Goal: Task Accomplishment & Management: Manage account settings

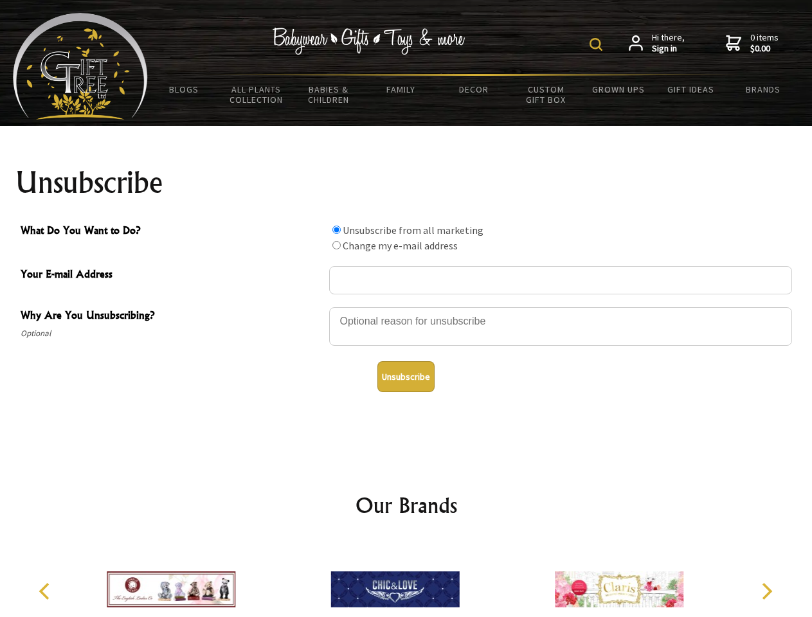
click at [598, 44] on img at bounding box center [595, 44] width 13 height 13
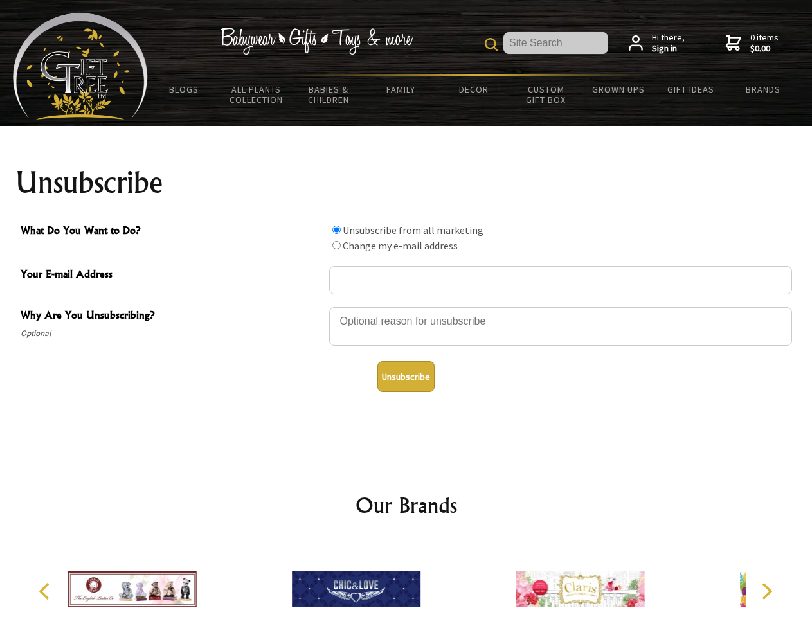
click at [406, 307] on div at bounding box center [560, 328] width 463 height 45
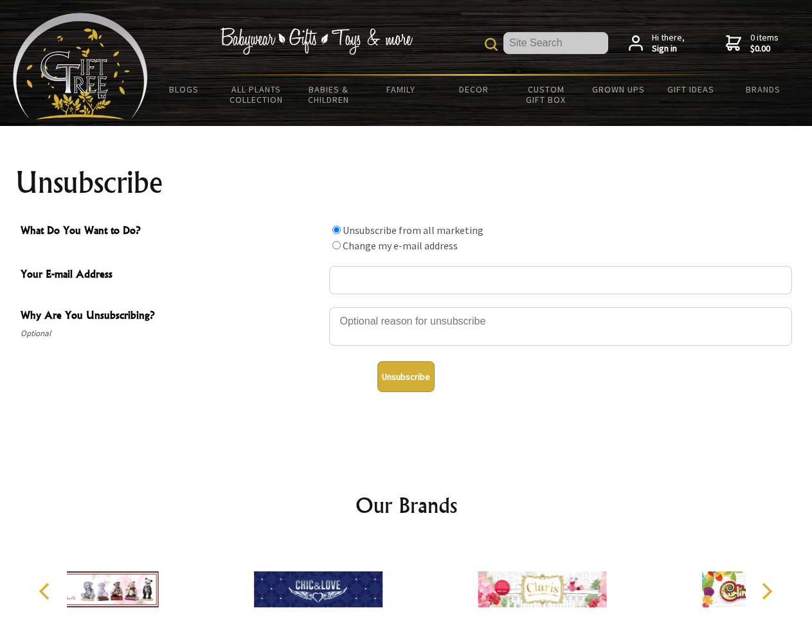
click at [336, 229] on input "What Do You Want to Do?" at bounding box center [336, 230] width 8 height 8
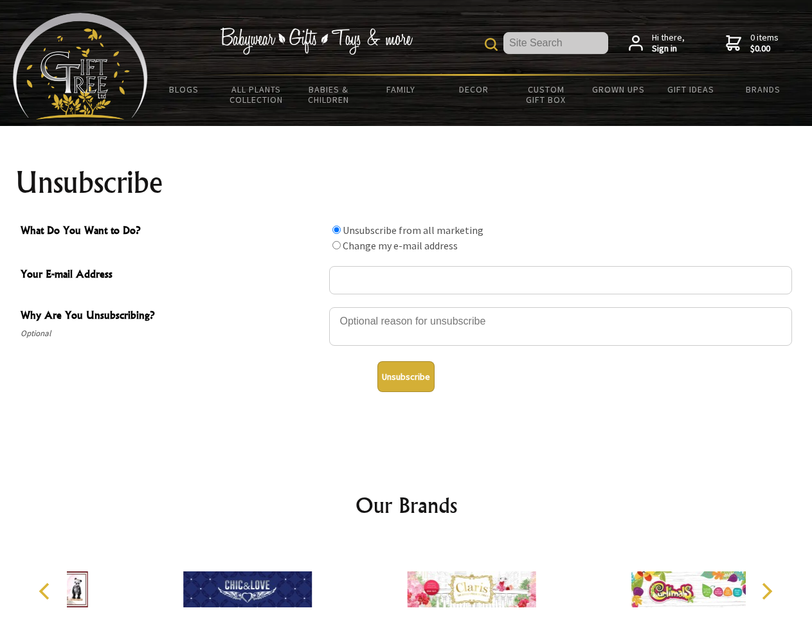
click at [336, 245] on input "What Do You Want to Do?" at bounding box center [336, 245] width 8 height 8
radio input "true"
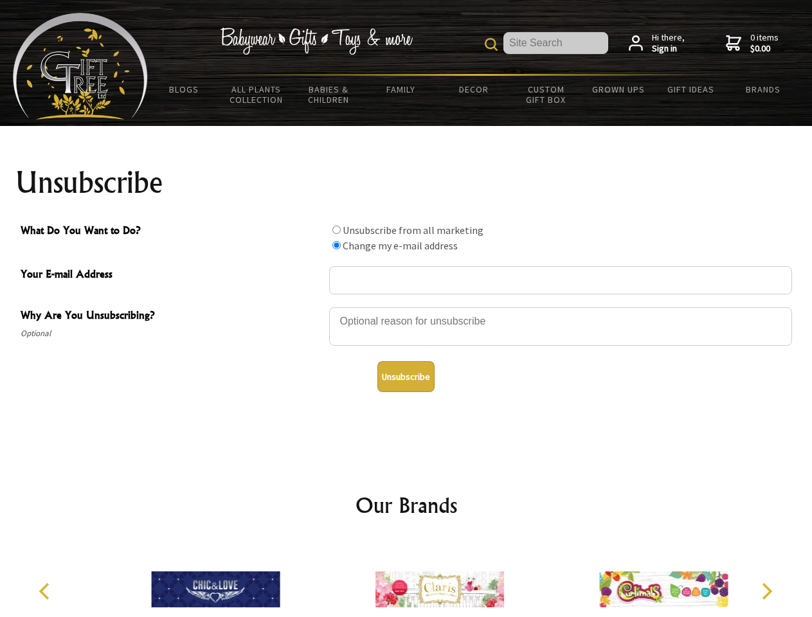
click at [406, 377] on button "Unsubscribe" at bounding box center [405, 376] width 57 height 31
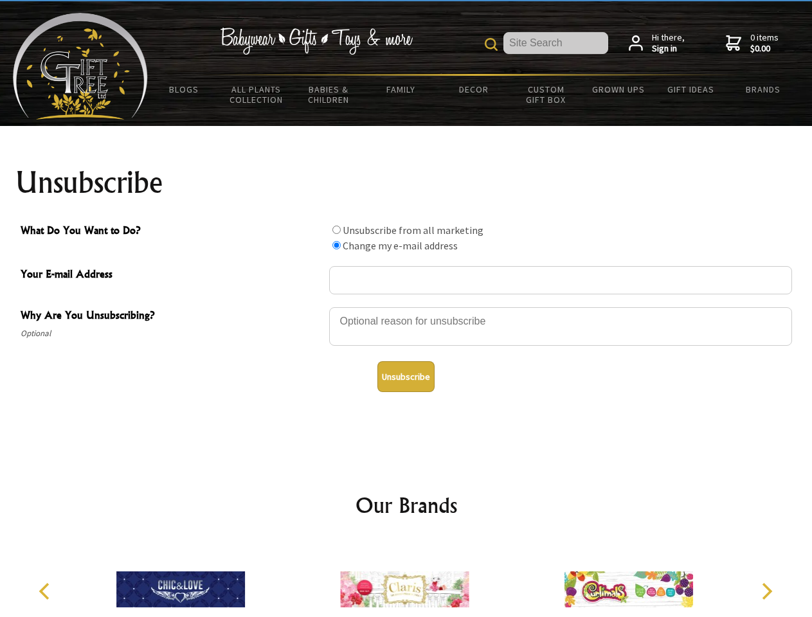
click at [46, 591] on icon "Previous" at bounding box center [45, 591] width 17 height 17
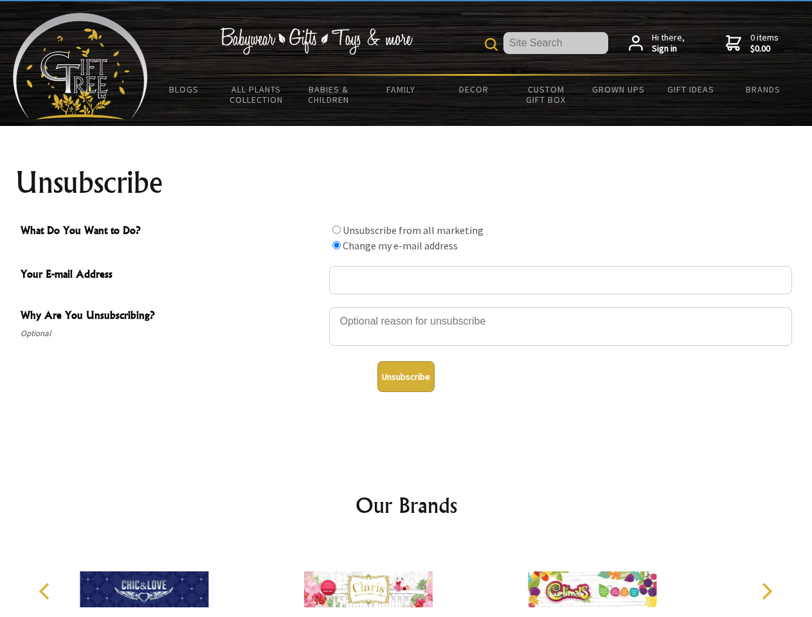
click at [766, 591] on icon "Next" at bounding box center [765, 591] width 17 height 17
